Goal: Transaction & Acquisition: Purchase product/service

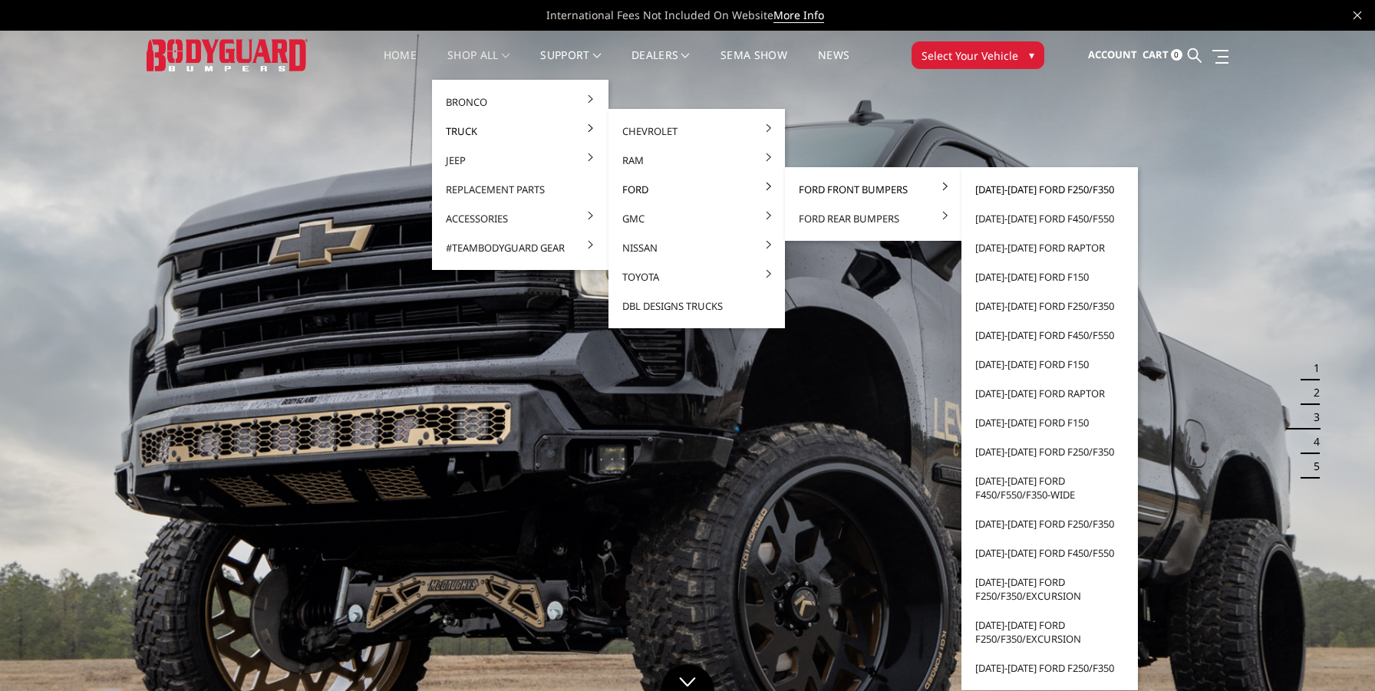
click at [1013, 189] on link "[DATE]-[DATE] Ford F250/F350" at bounding box center [1049, 189] width 164 height 29
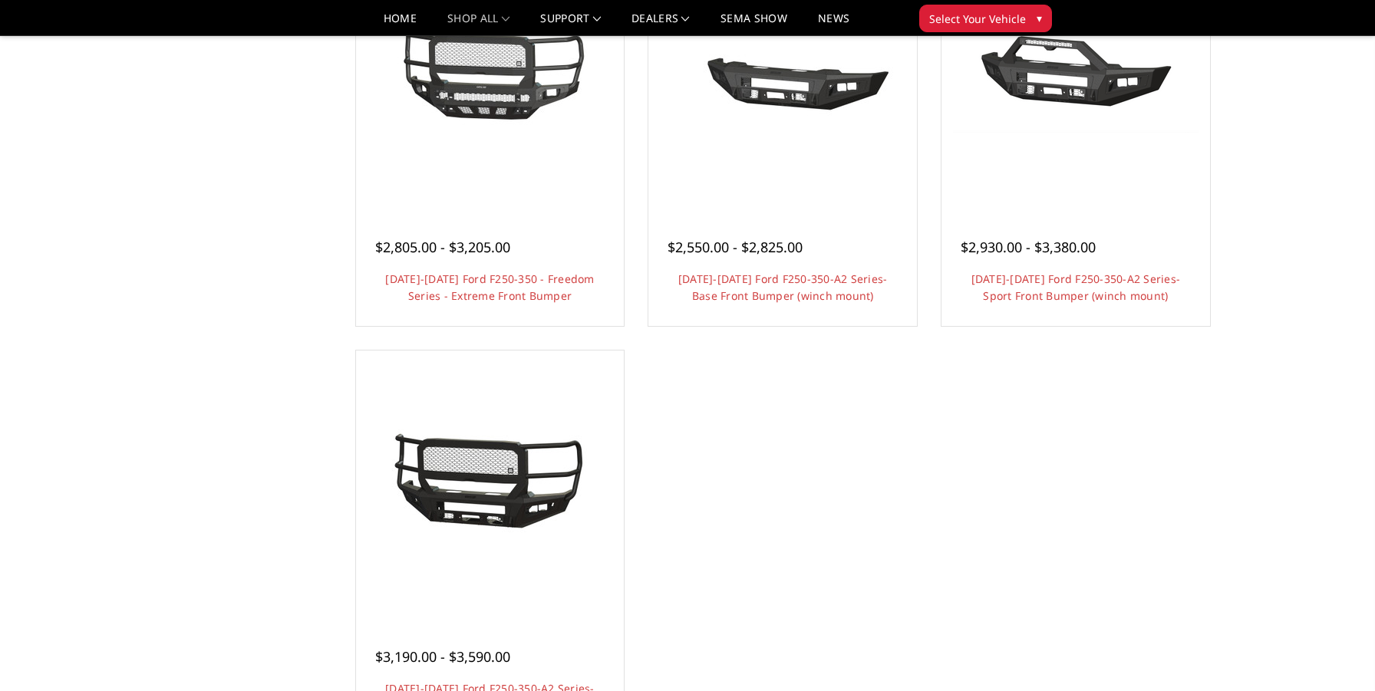
scroll to position [1067, 0]
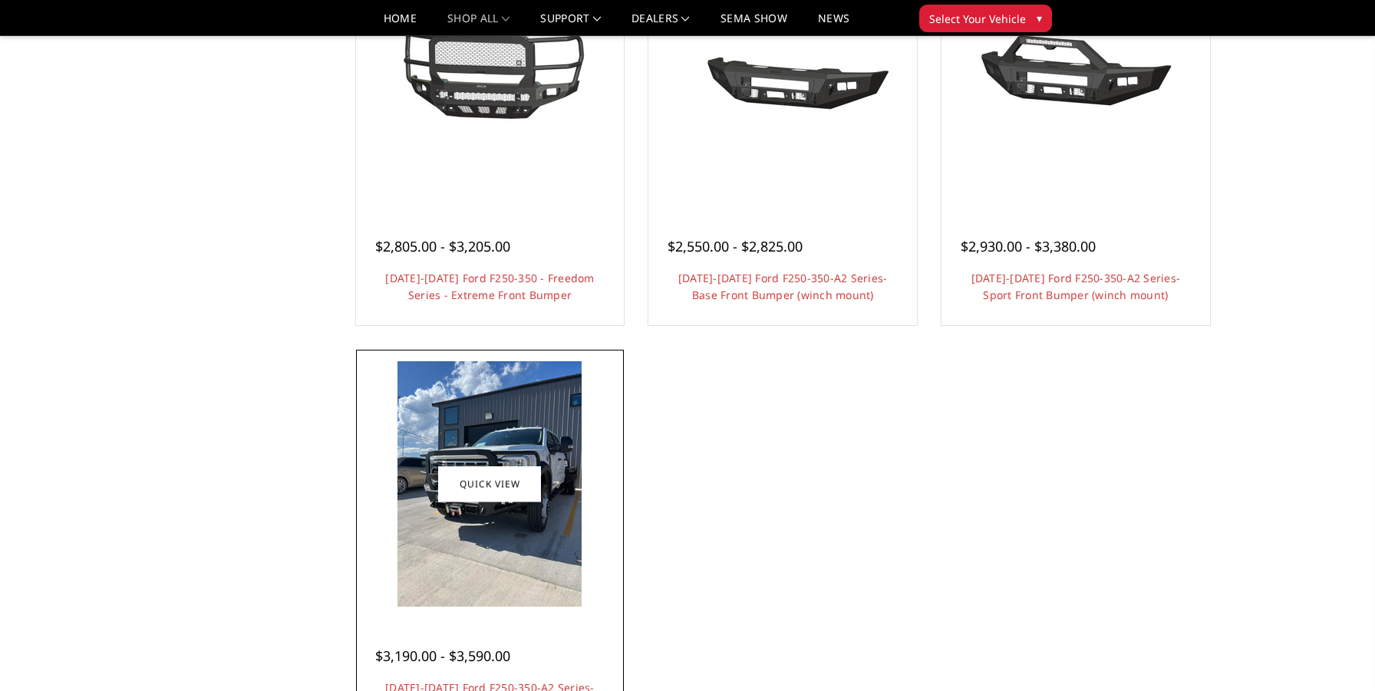
click at [551, 549] on img at bounding box center [489, 483] width 184 height 245
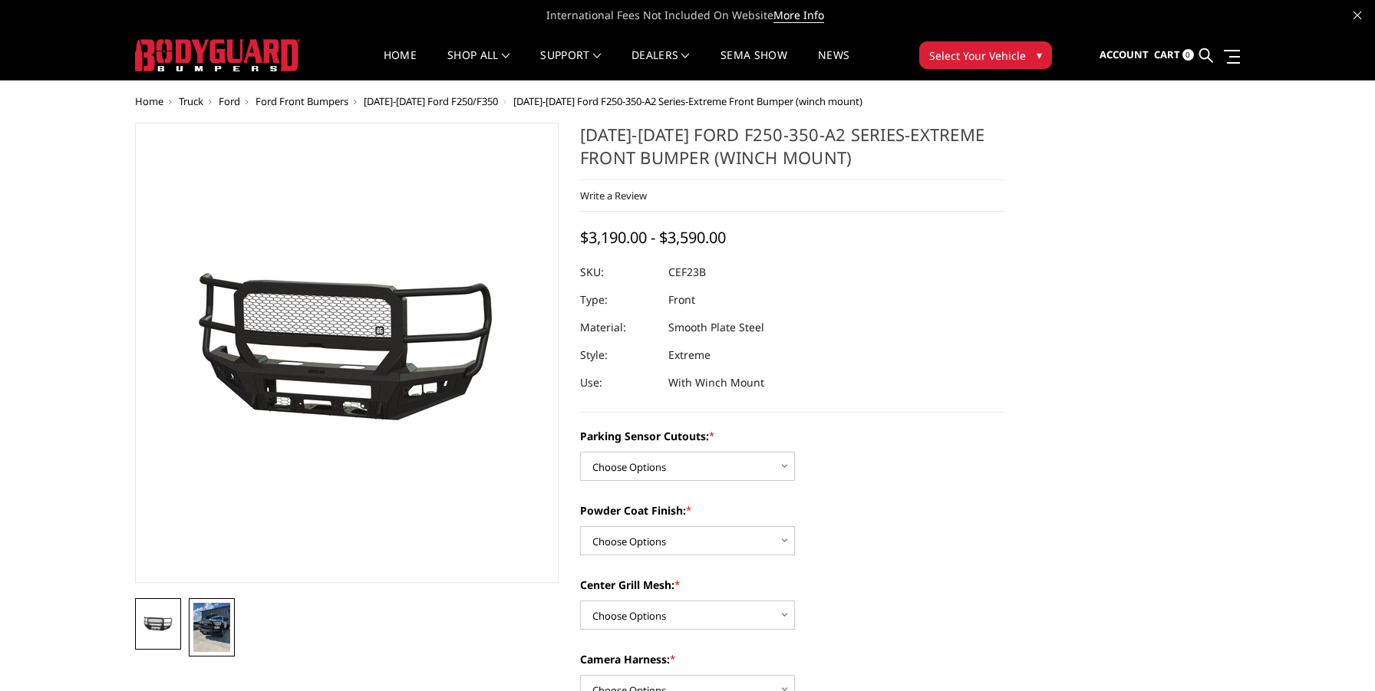
click at [212, 636] on img at bounding box center [211, 627] width 37 height 49
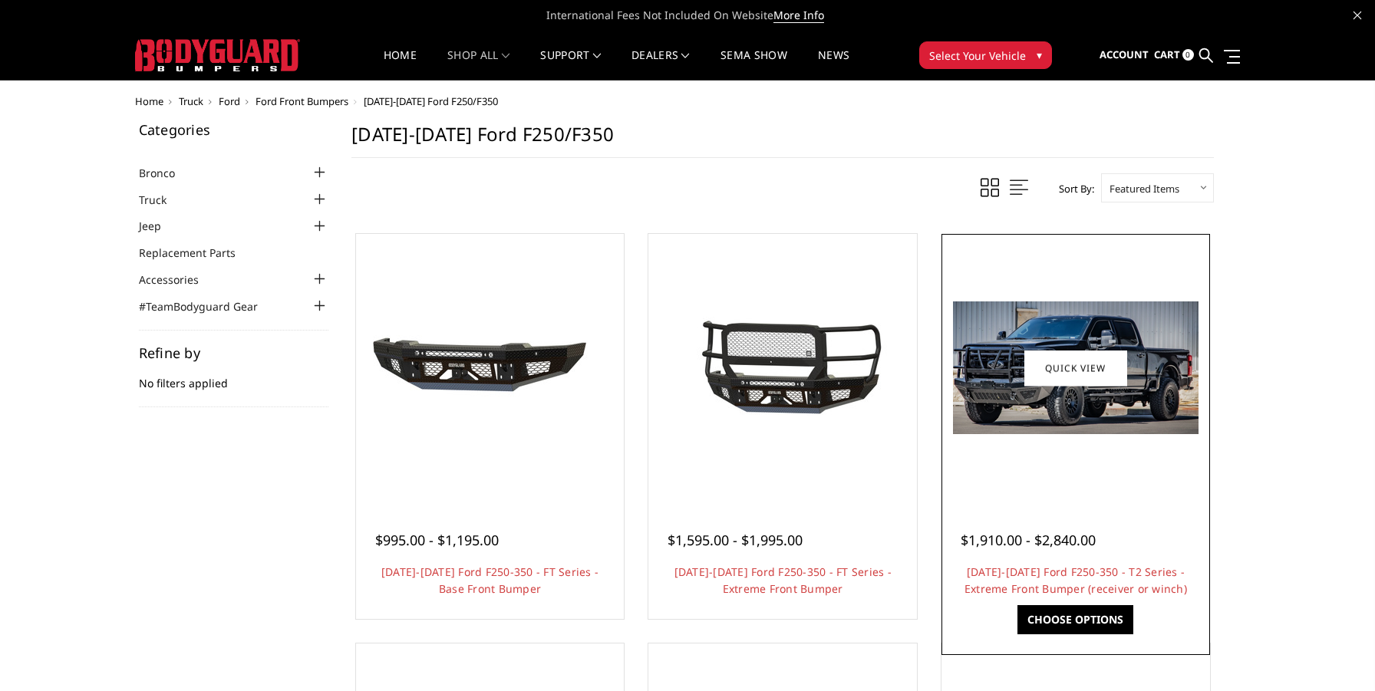
click at [1148, 414] on img at bounding box center [1075, 367] width 245 height 133
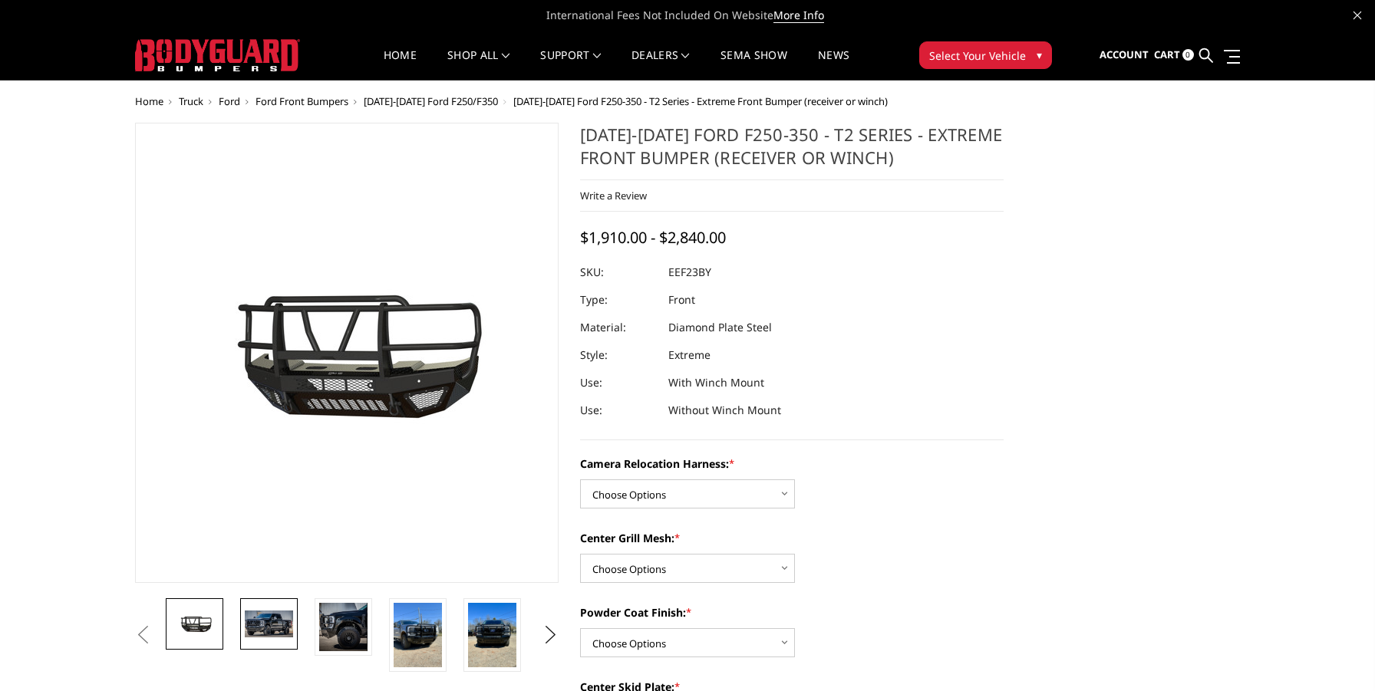
click at [276, 626] on img at bounding box center [269, 624] width 48 height 26
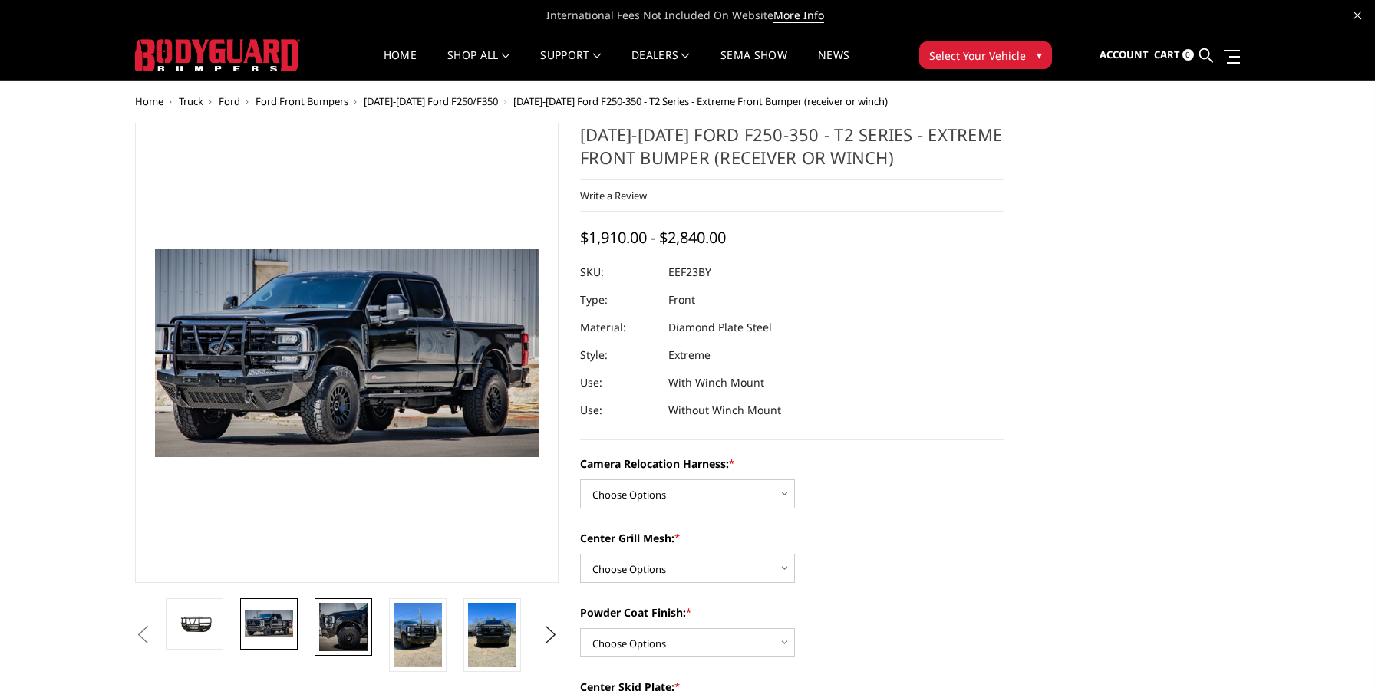
click at [333, 619] on img at bounding box center [343, 627] width 48 height 48
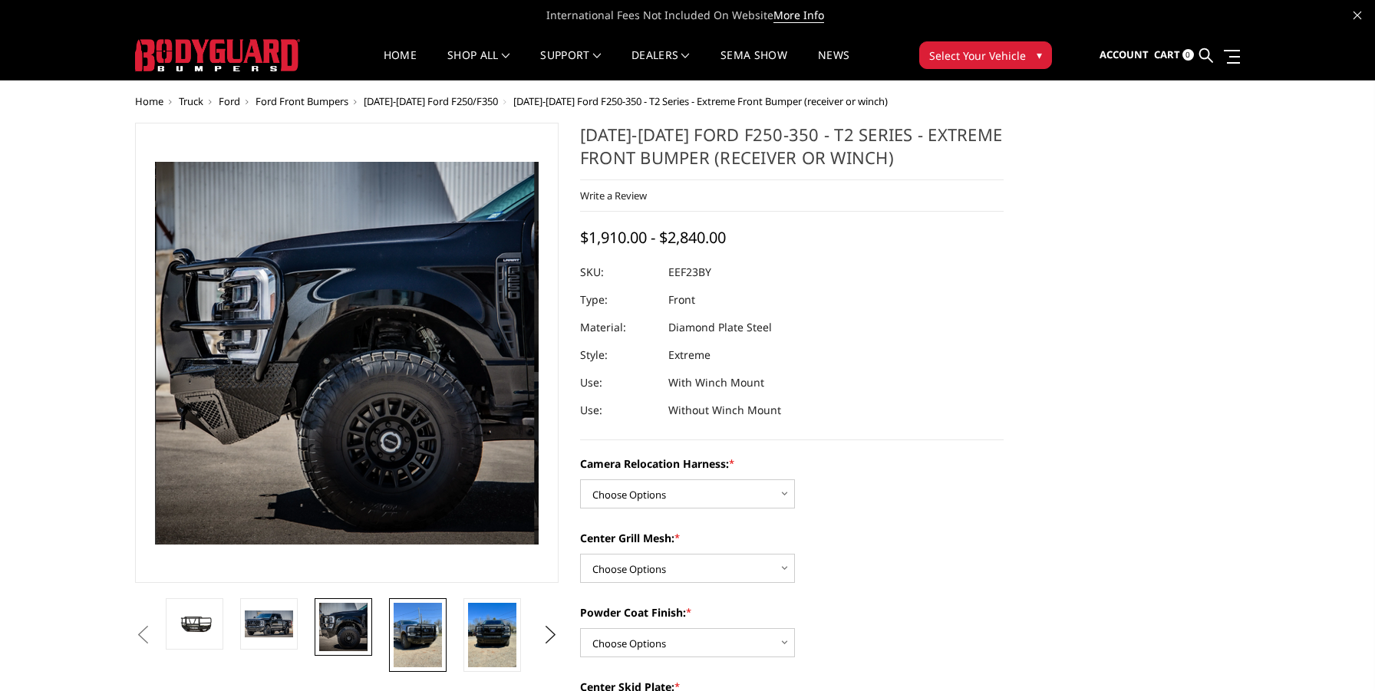
click at [414, 621] on img at bounding box center [418, 635] width 48 height 64
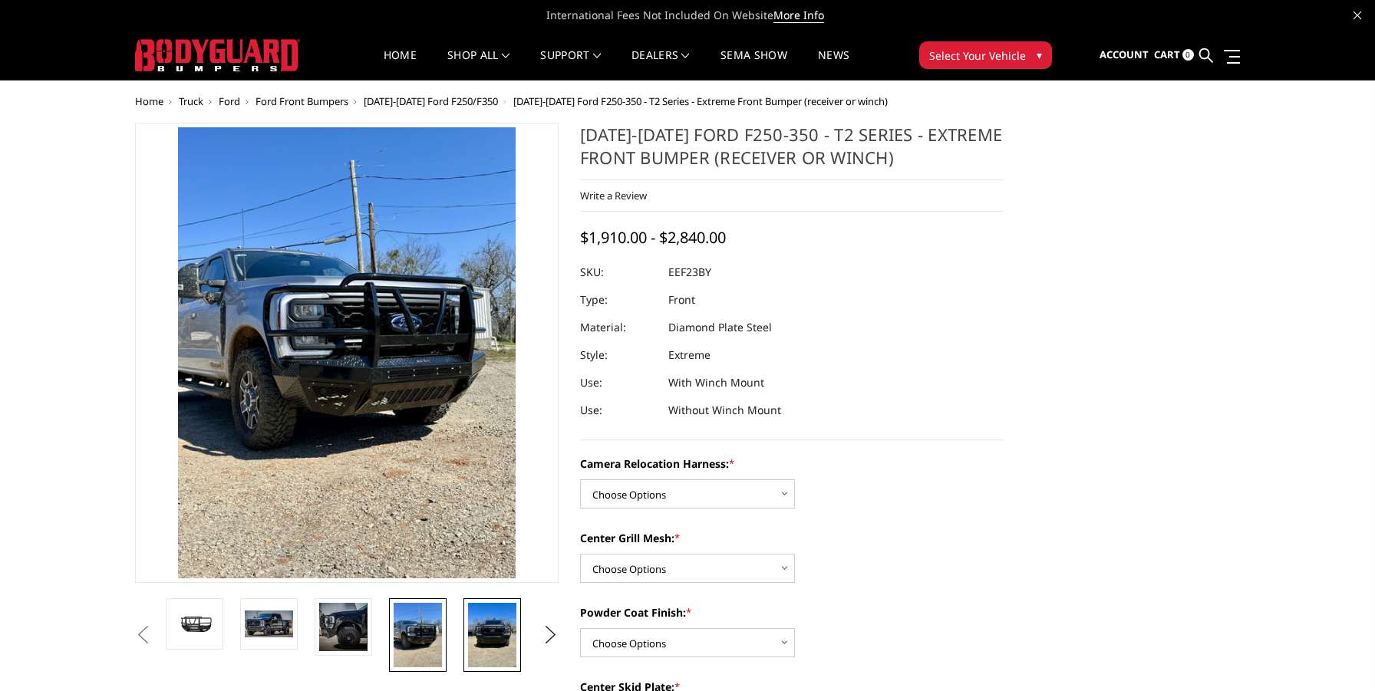
click at [490, 632] on img at bounding box center [492, 635] width 48 height 64
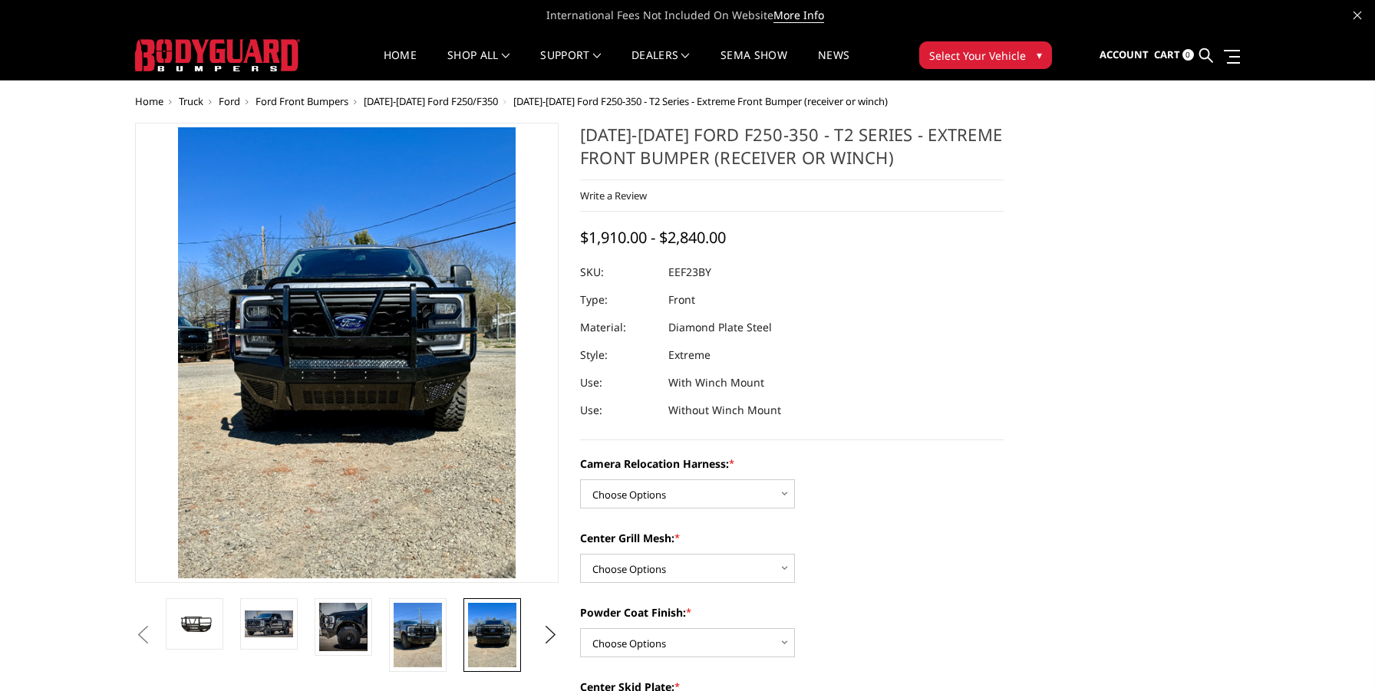
scroll to position [31, 0]
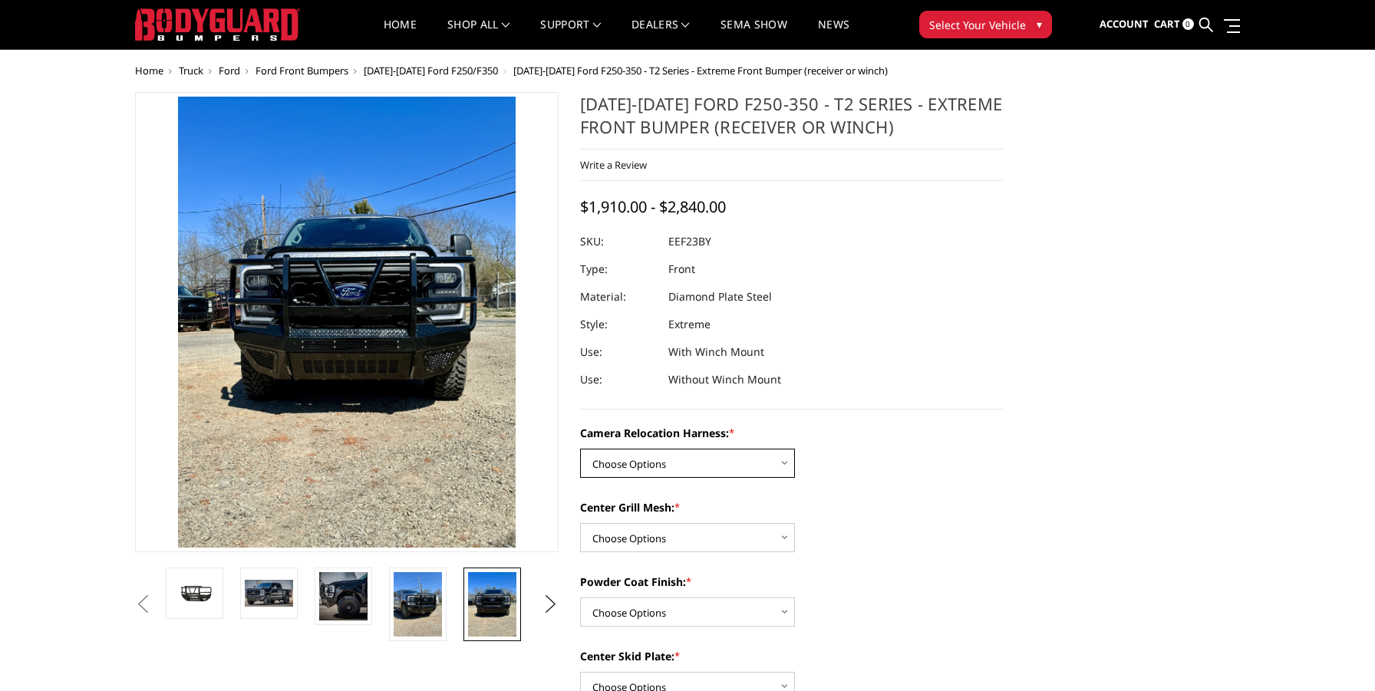
select select "3753"
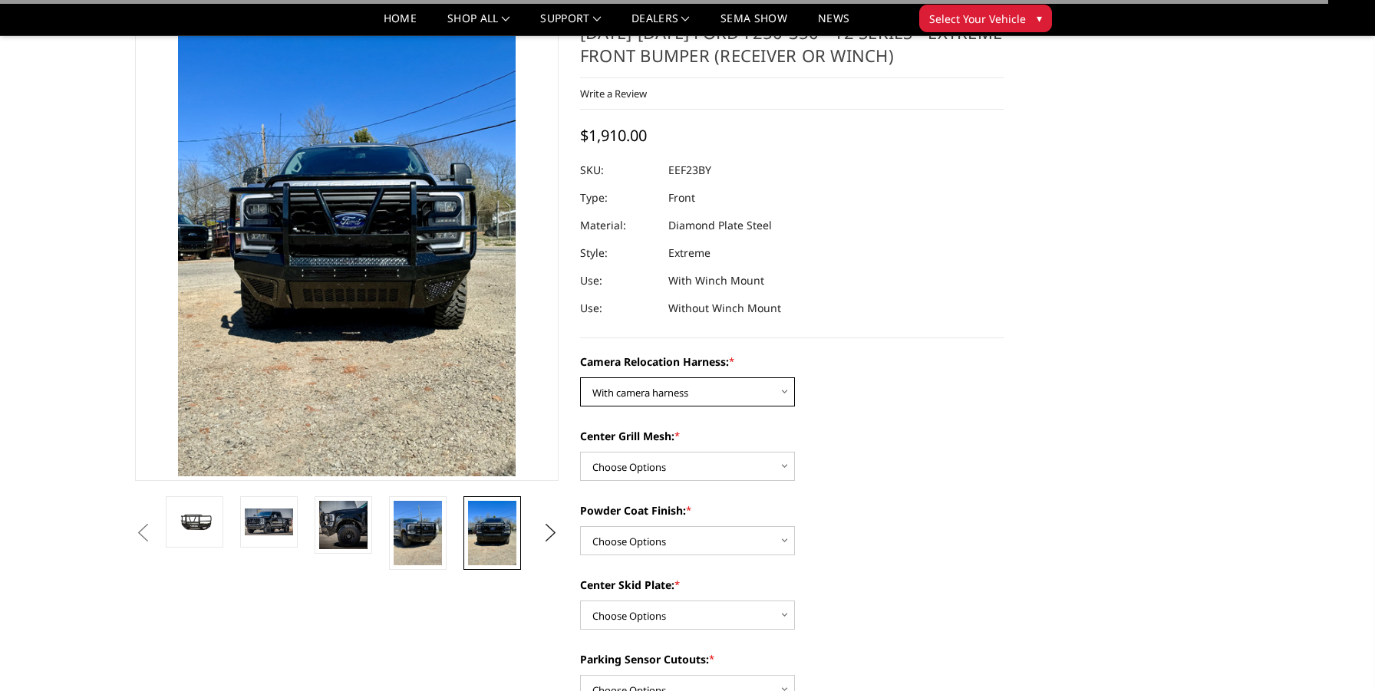
scroll to position [64, 0]
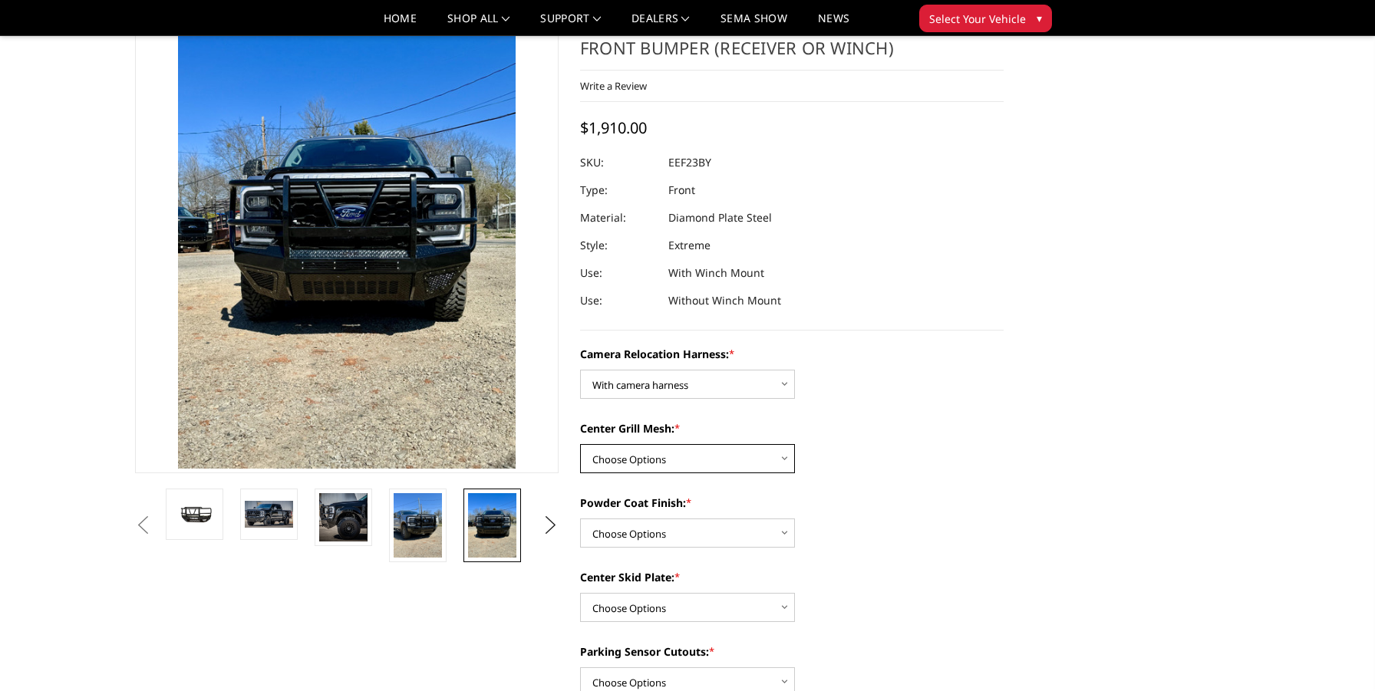
select select "3752"
select select "3750"
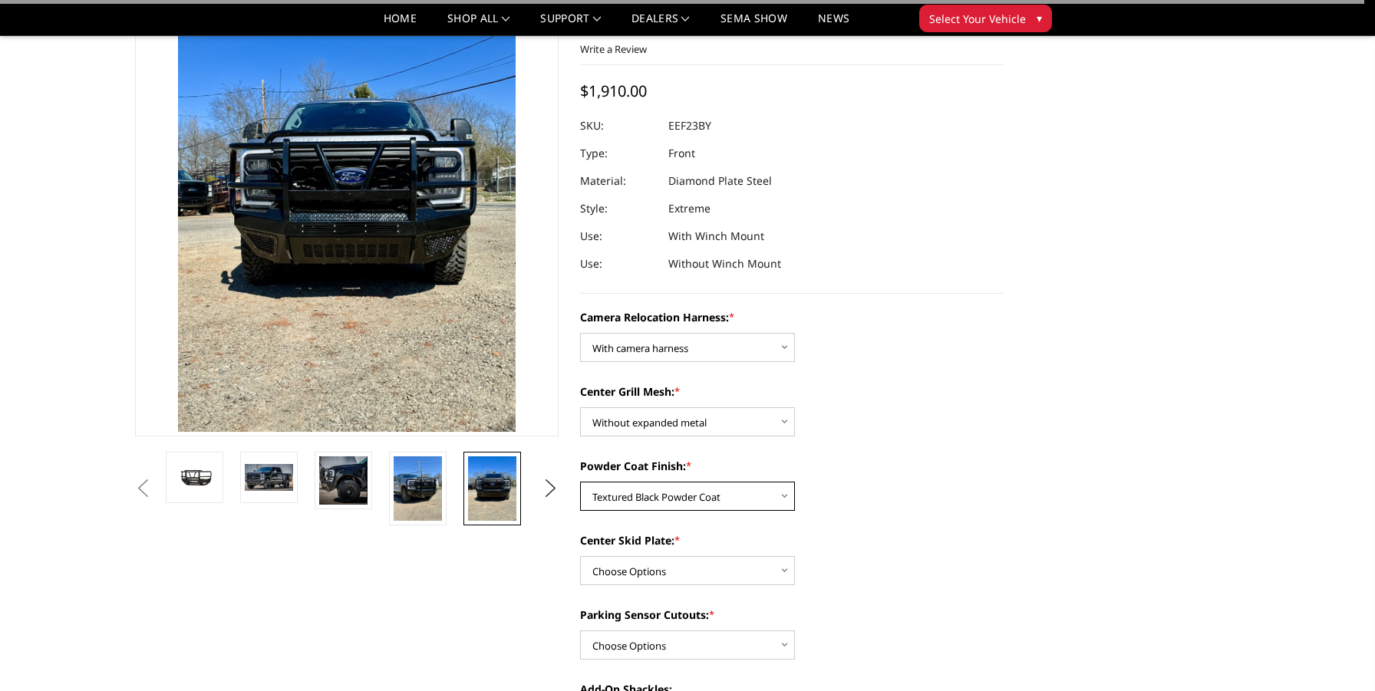
scroll to position [125, 0]
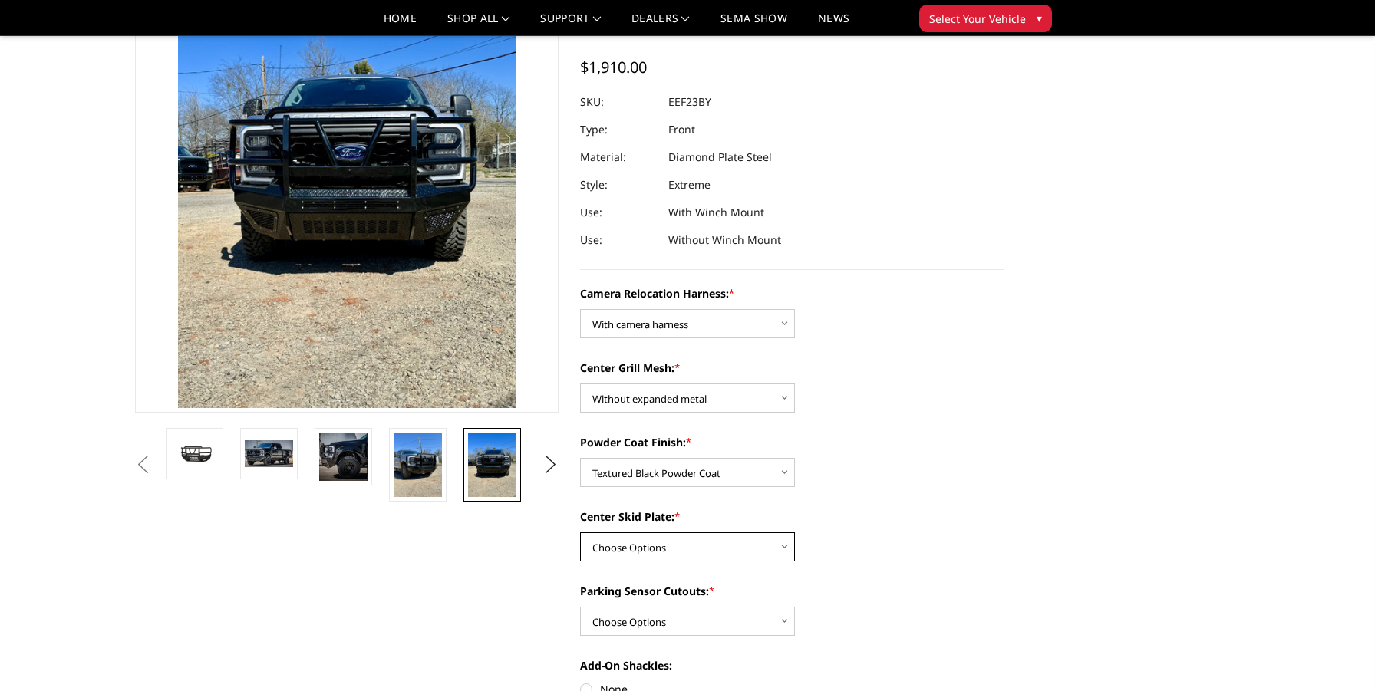
select select "3745"
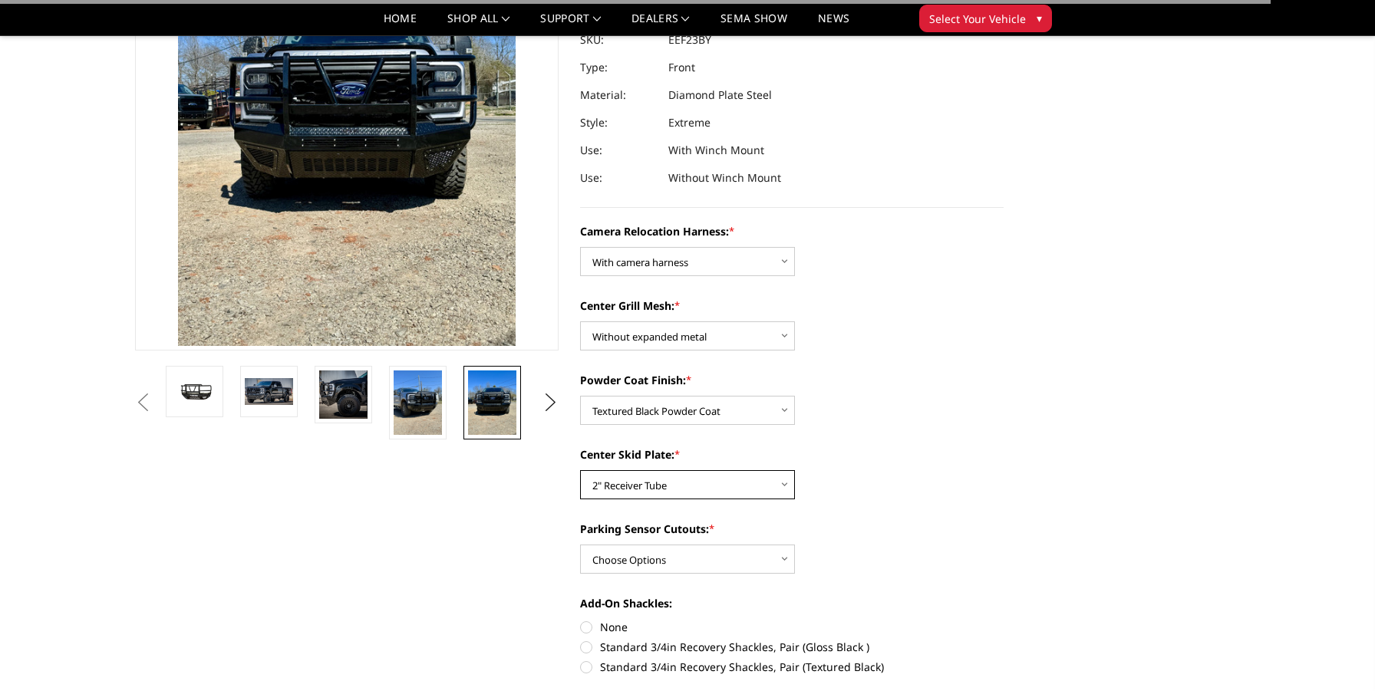
scroll to position [189, 0]
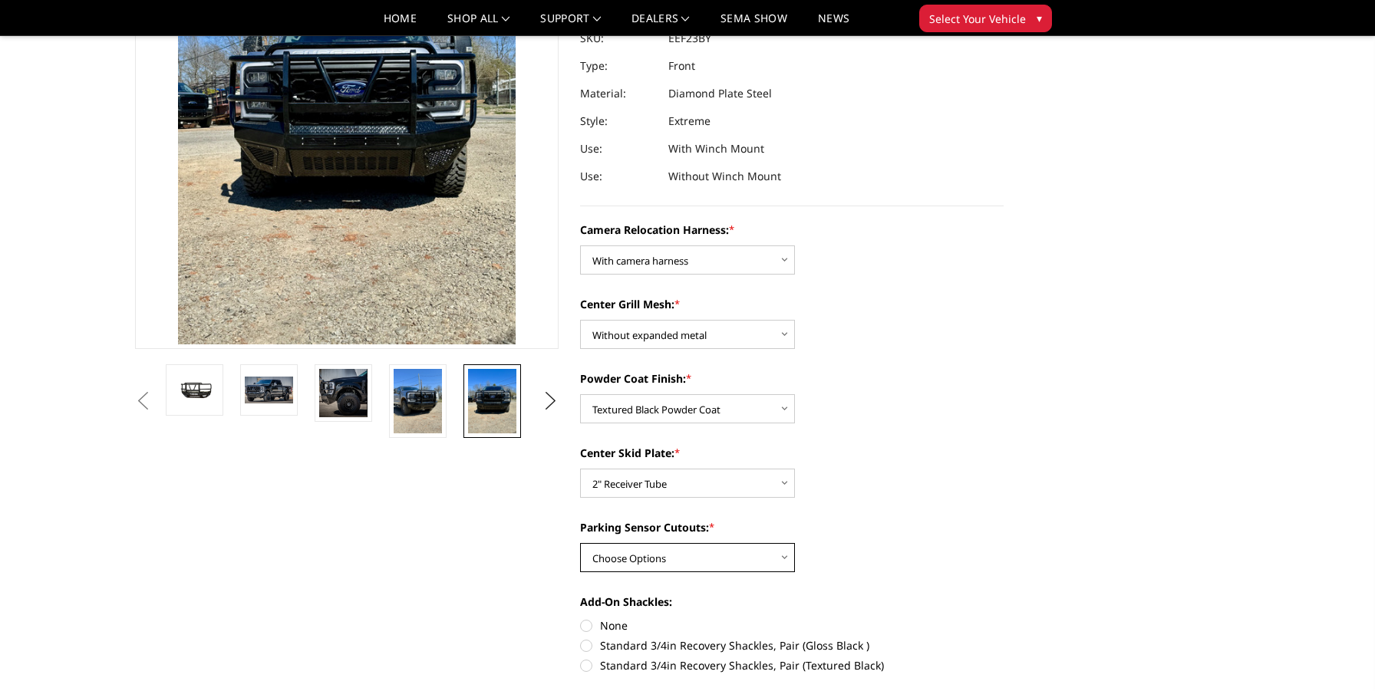
select select "3744"
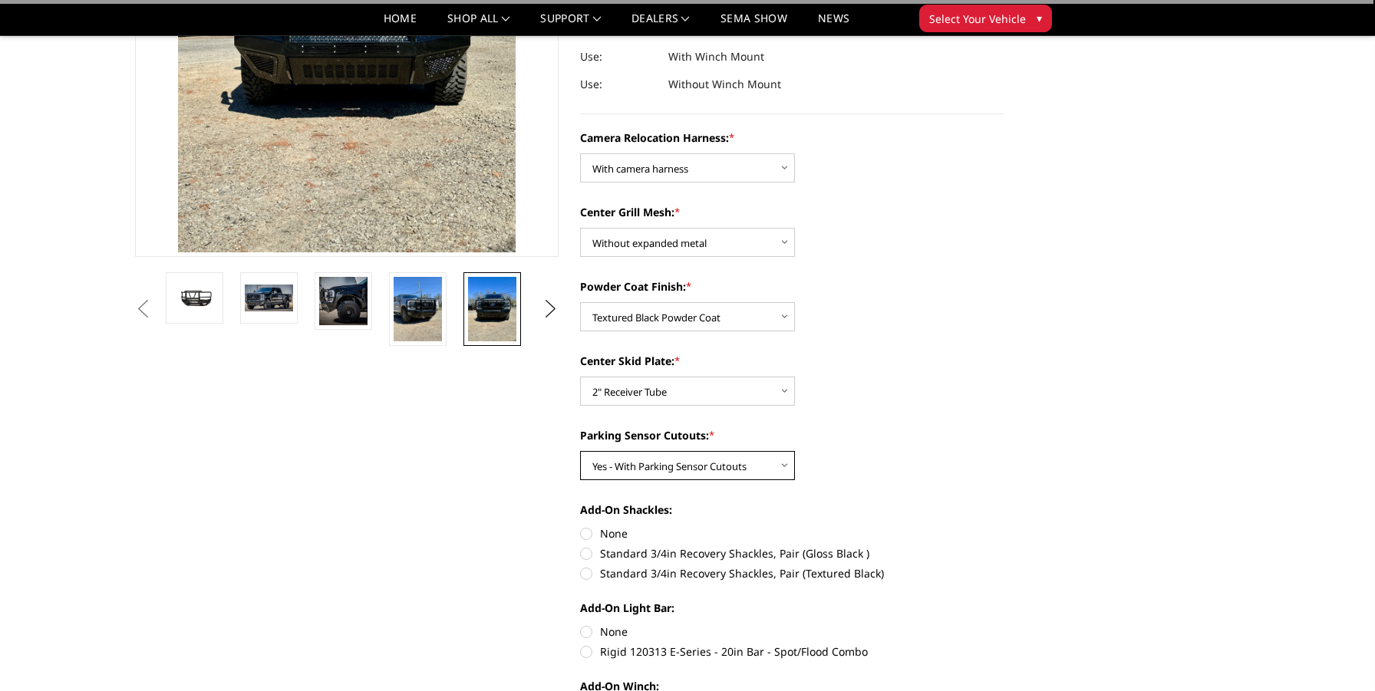
scroll to position [283, 0]
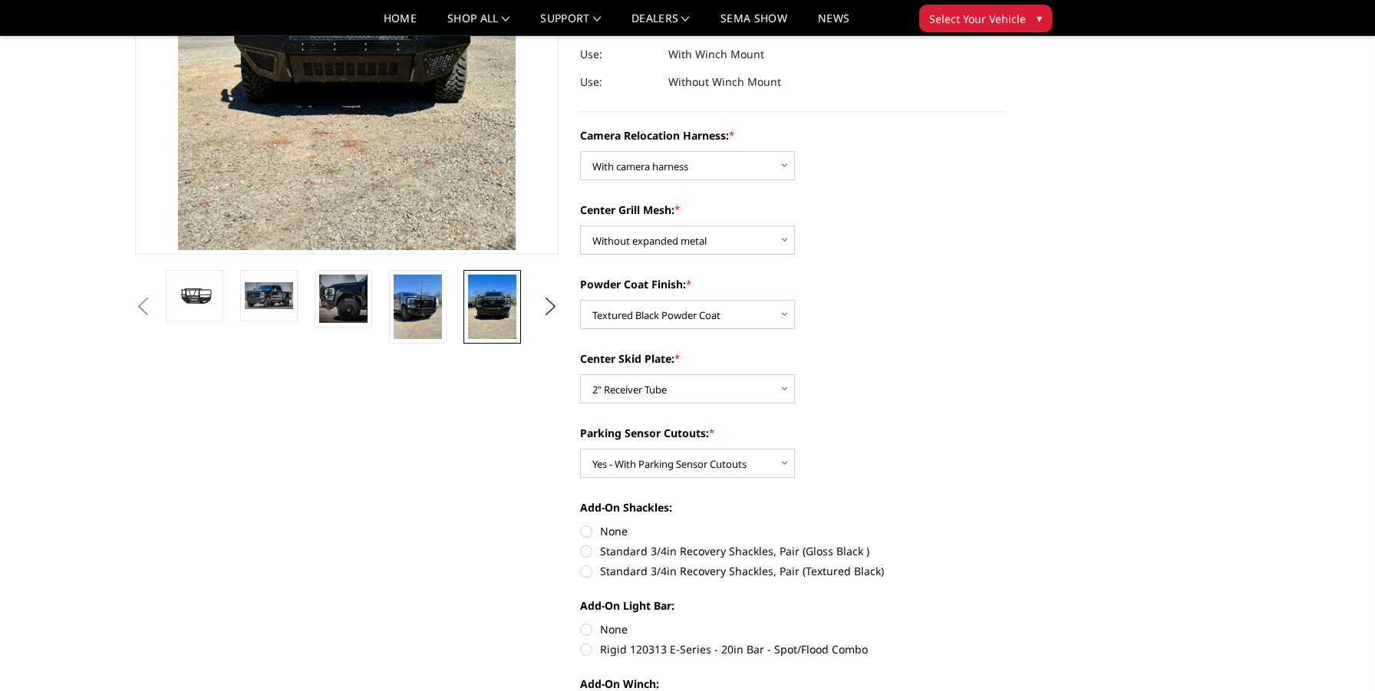
click at [717, 569] on label "Standard 3/4in Recovery Shackles, Pair (Textured Black)" at bounding box center [791, 571] width 423 height 16
click at [1003, 544] on input "Standard 3/4in Recovery Shackles, Pair (Textured Black)" at bounding box center [1003, 543] width 1 height 1
radio input "true"
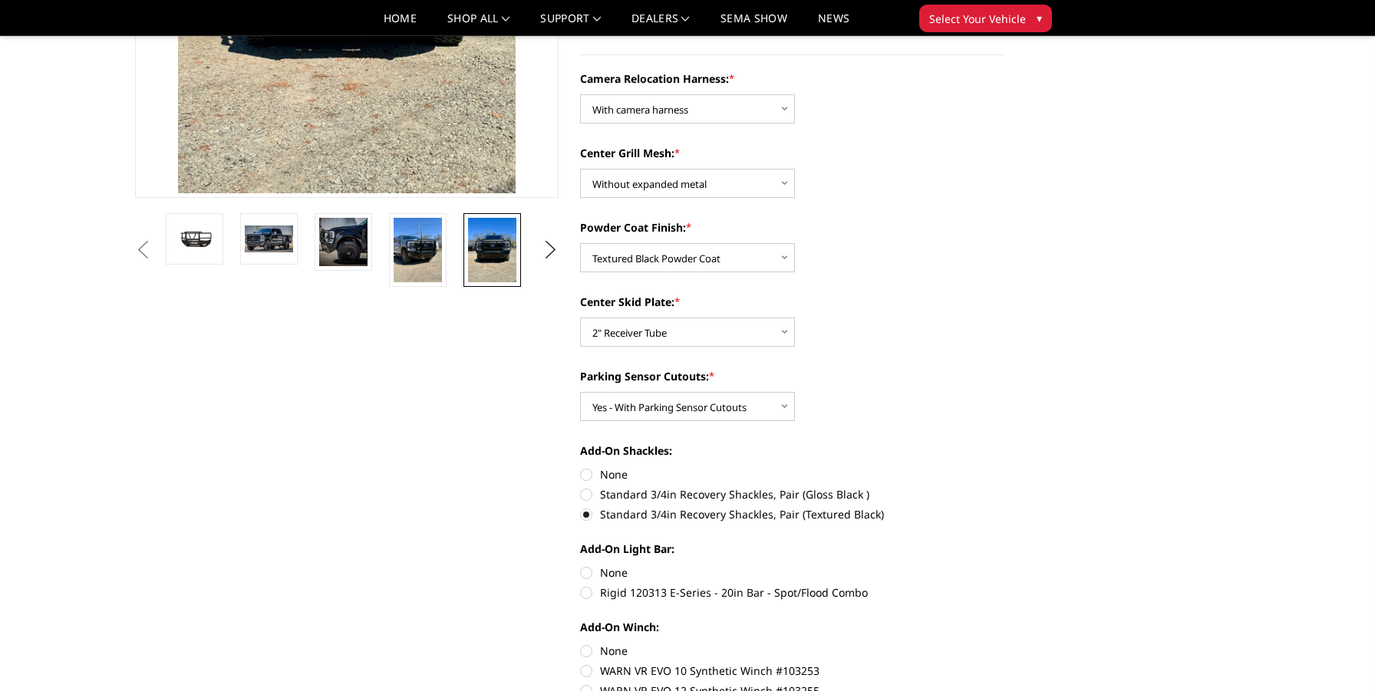
click at [678, 591] on label "Rigid 120313 E-Series - 20in Bar - Spot/Flood Combo" at bounding box center [791, 593] width 423 height 16
click at [1003, 565] on input "Rigid 120313 E-Series - 20in Bar - Spot/Flood Combo" at bounding box center [1003, 565] width 1 height 1
radio input "true"
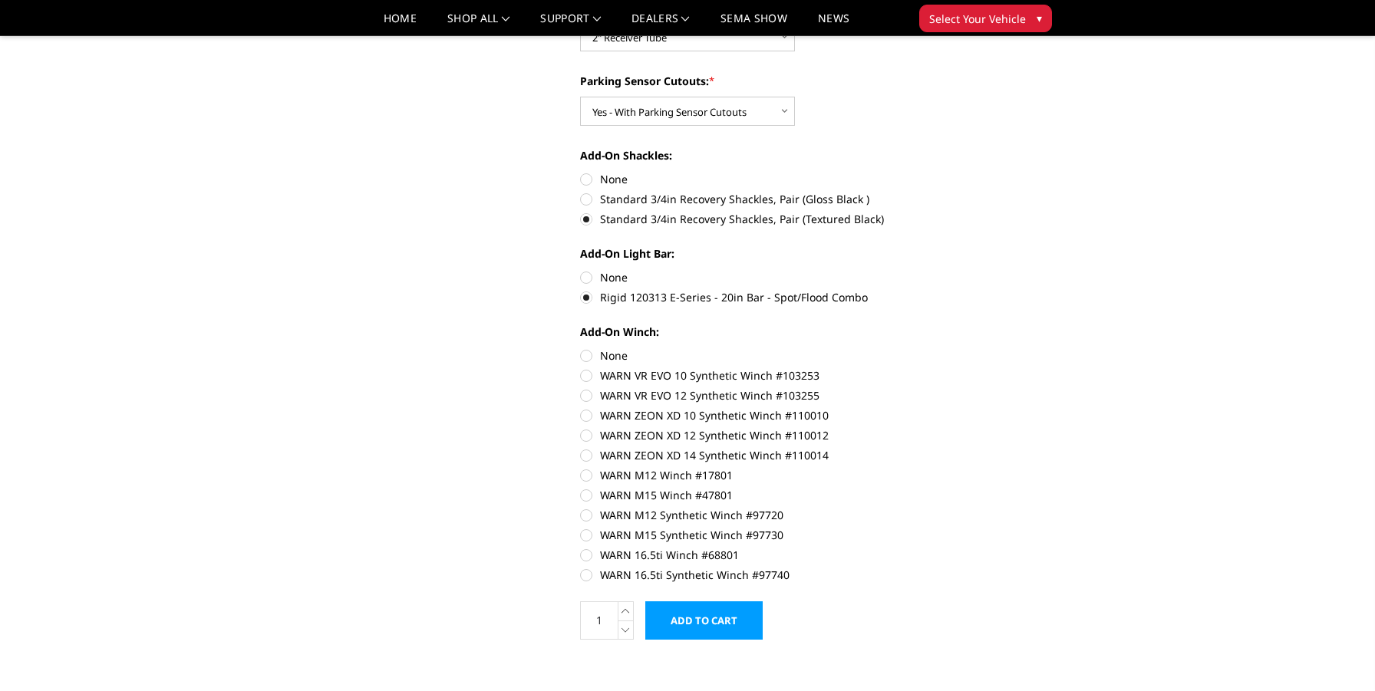
scroll to position [637, 0]
click at [614, 349] on label "None" at bounding box center [791, 354] width 423 height 16
click at [581, 347] on input "None" at bounding box center [580, 346] width 1 height 1
radio input "true"
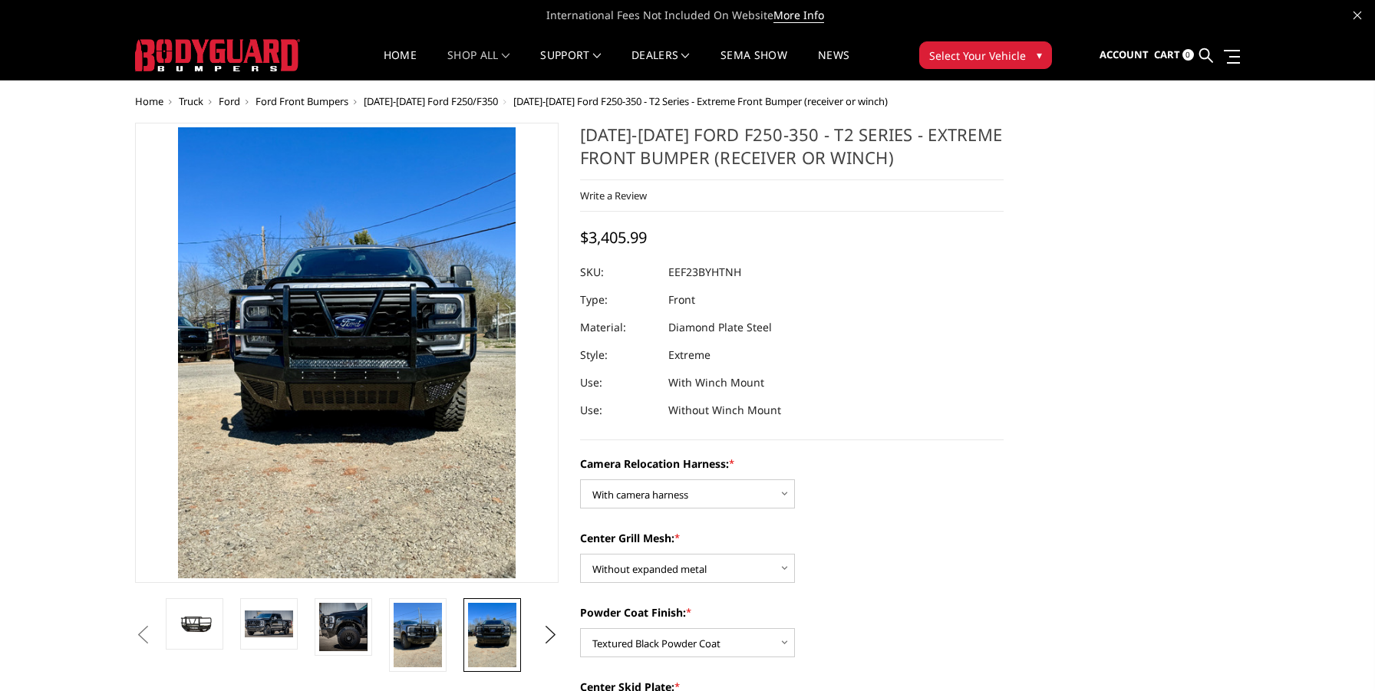
scroll to position [0, 0]
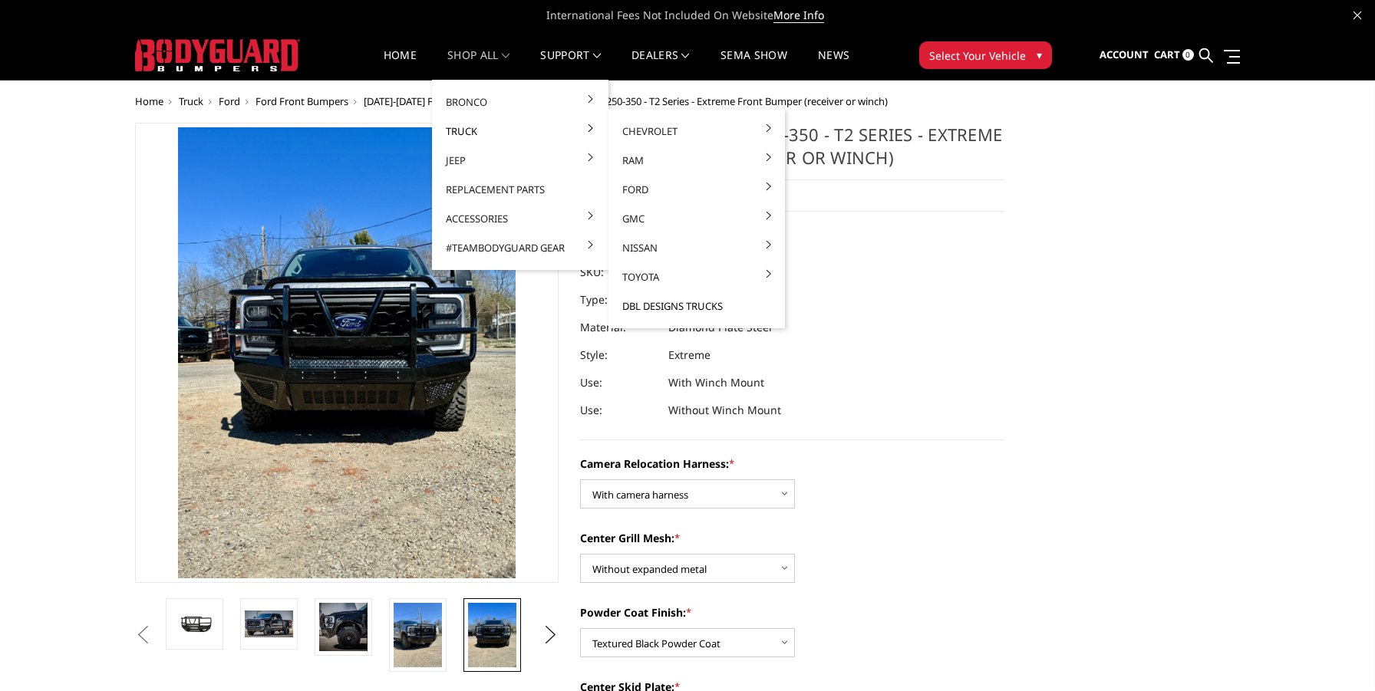
click at [651, 304] on link "DBL Designs Trucks" at bounding box center [696, 305] width 164 height 29
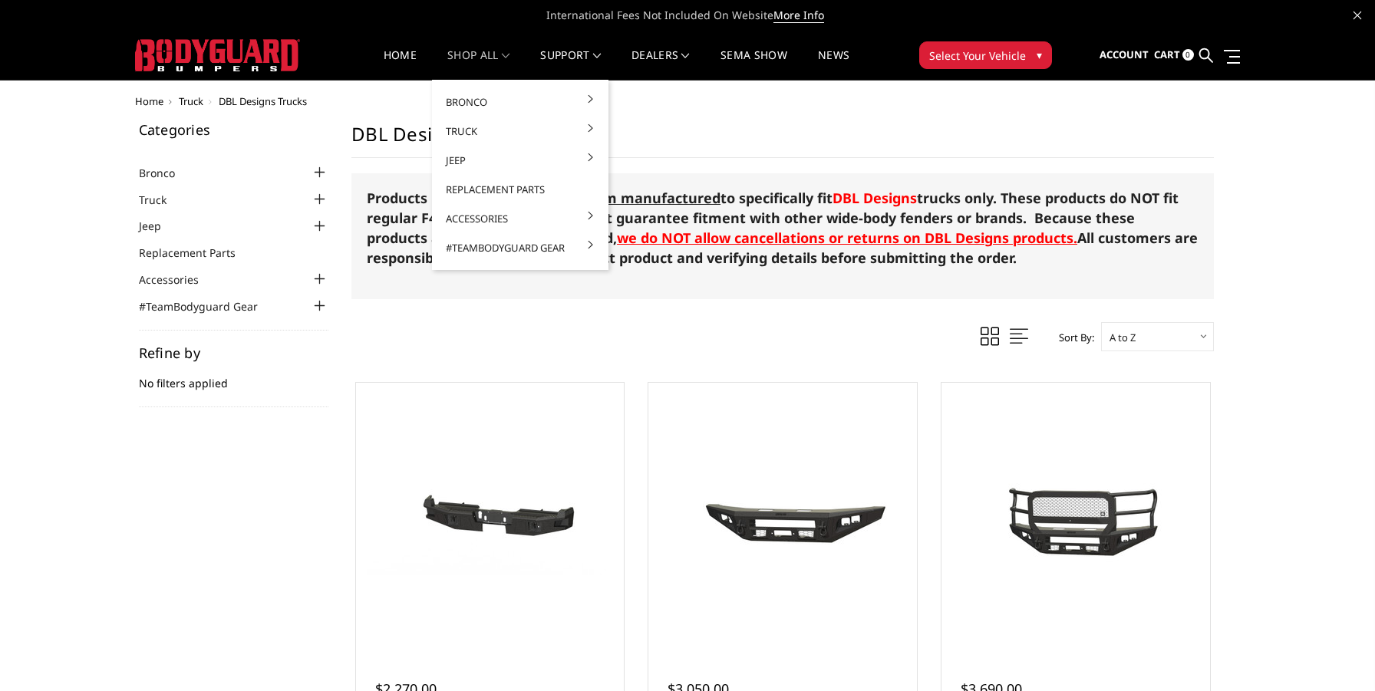
click at [459, 54] on link "shop all" at bounding box center [478, 65] width 62 height 30
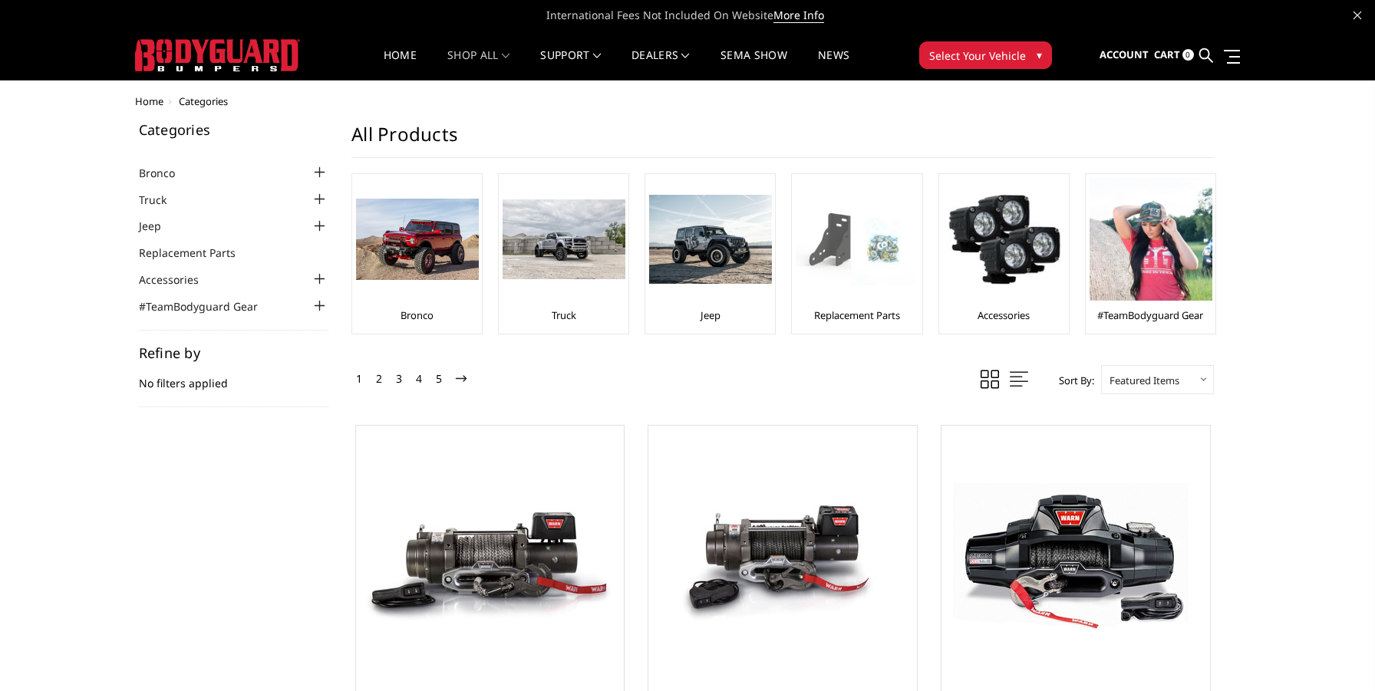
click at [829, 279] on img at bounding box center [856, 239] width 123 height 92
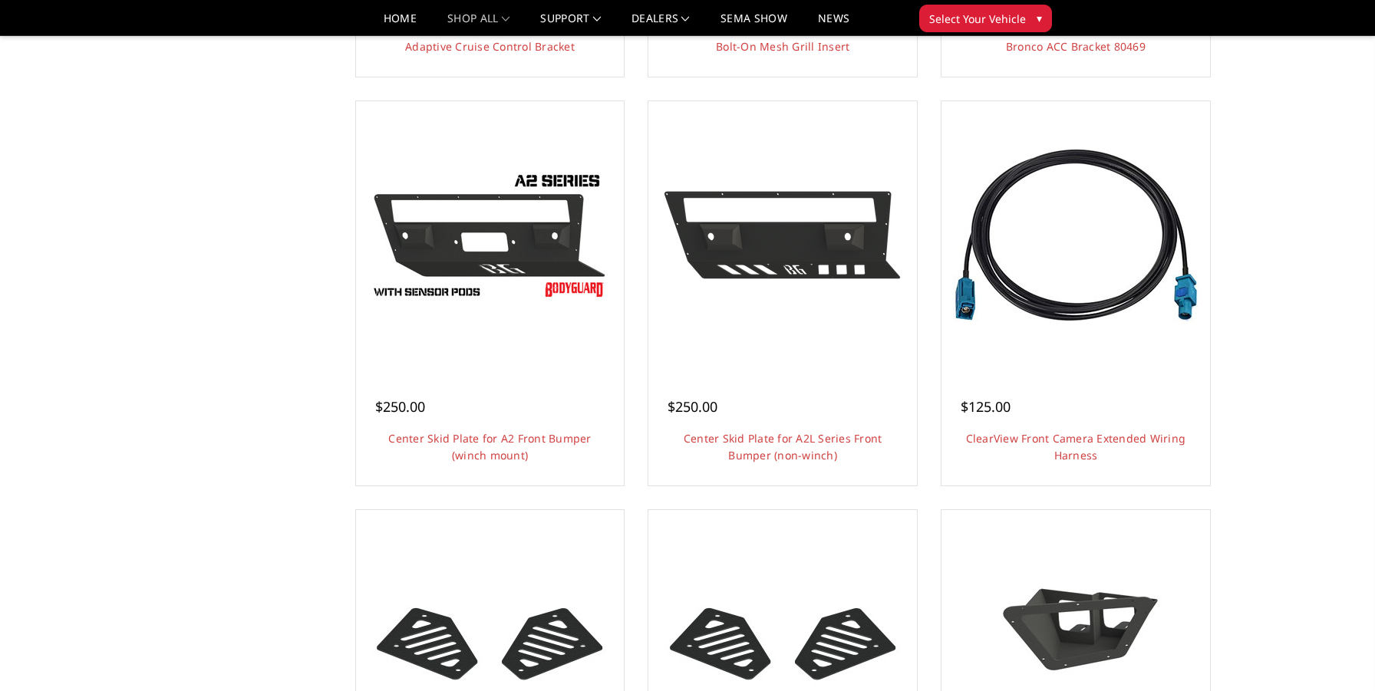
scroll to position [482, 0]
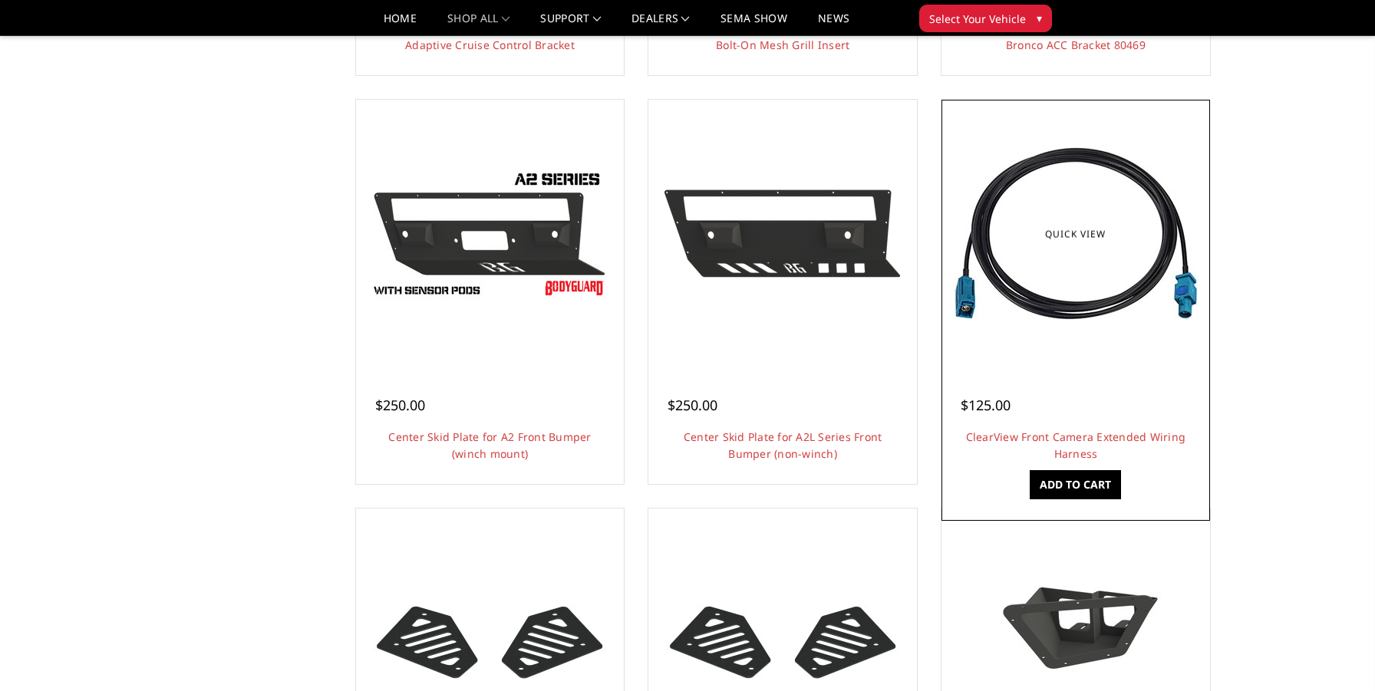
click at [1115, 302] on img at bounding box center [1075, 234] width 245 height 174
